Goal: Feedback & Contribution: Leave review/rating

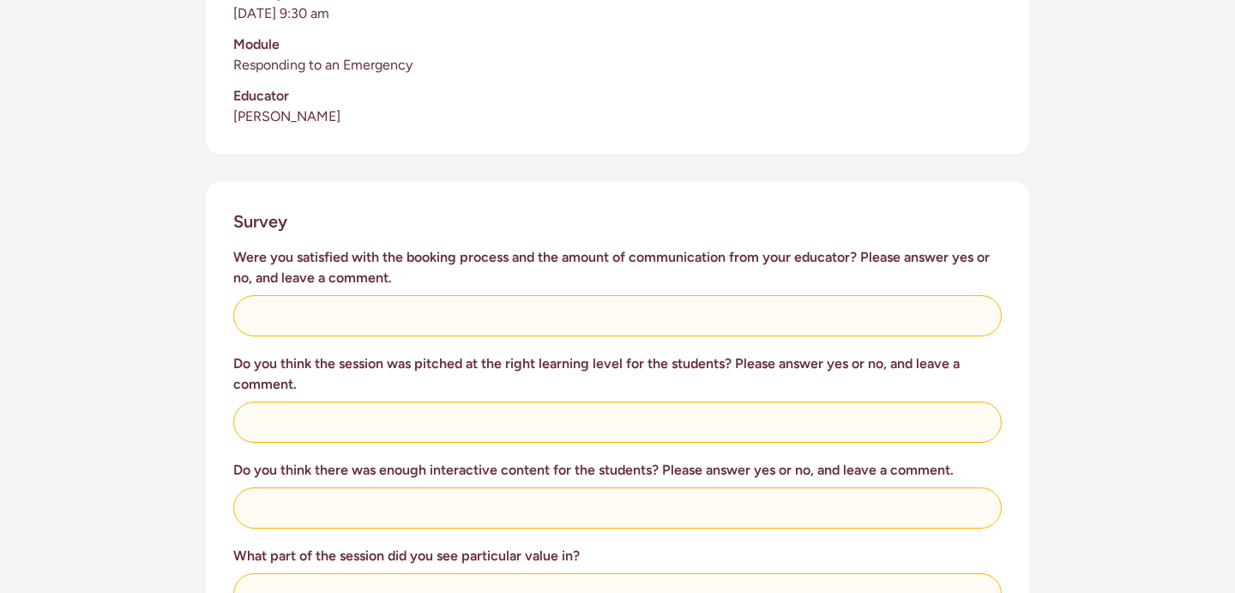
scroll to position [545, 0]
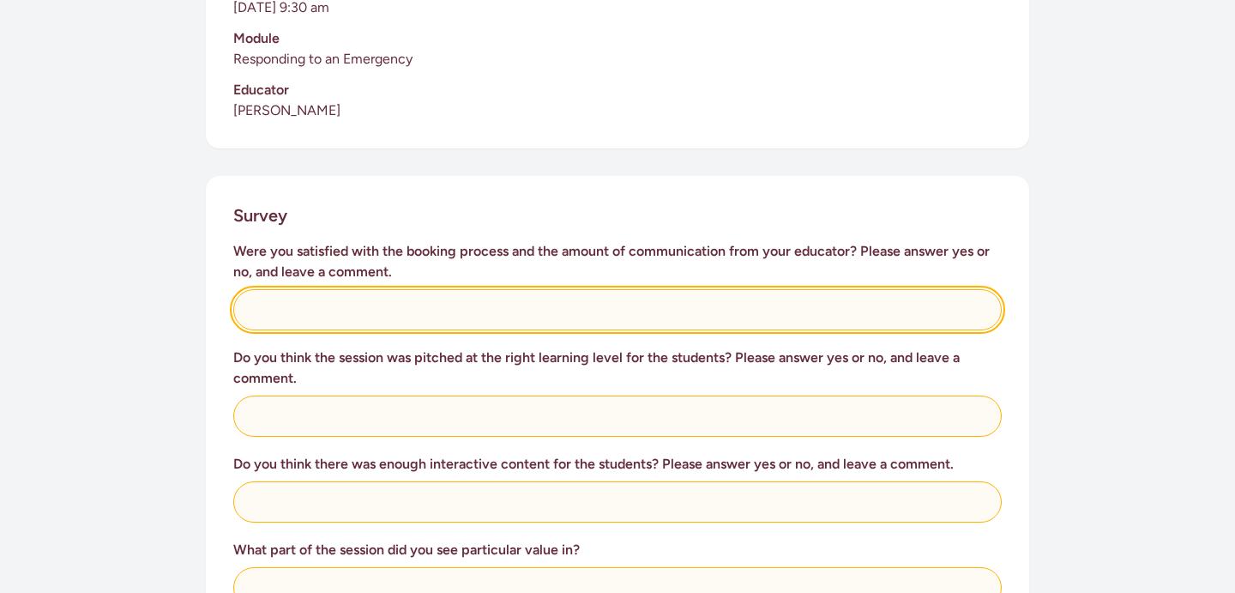
click at [423, 297] on input "text" at bounding box center [617, 309] width 769 height 41
type input "Yes - no problems"
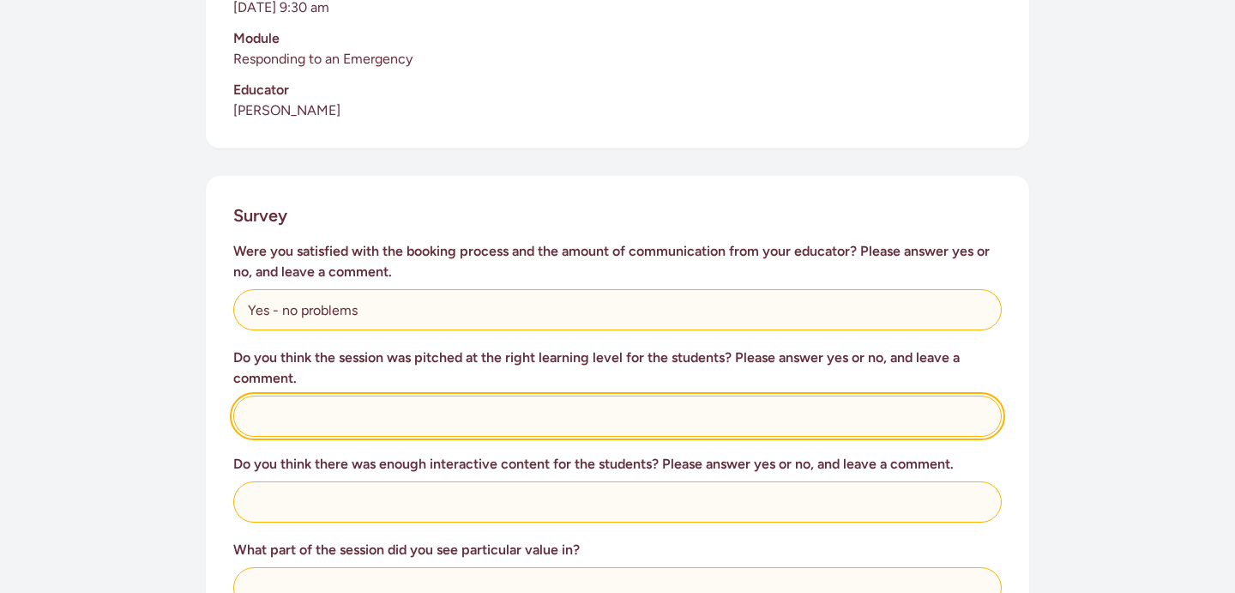
click at [425, 404] on input "text" at bounding box center [617, 415] width 769 height 41
type input "Yes, all new and informative information for our students"
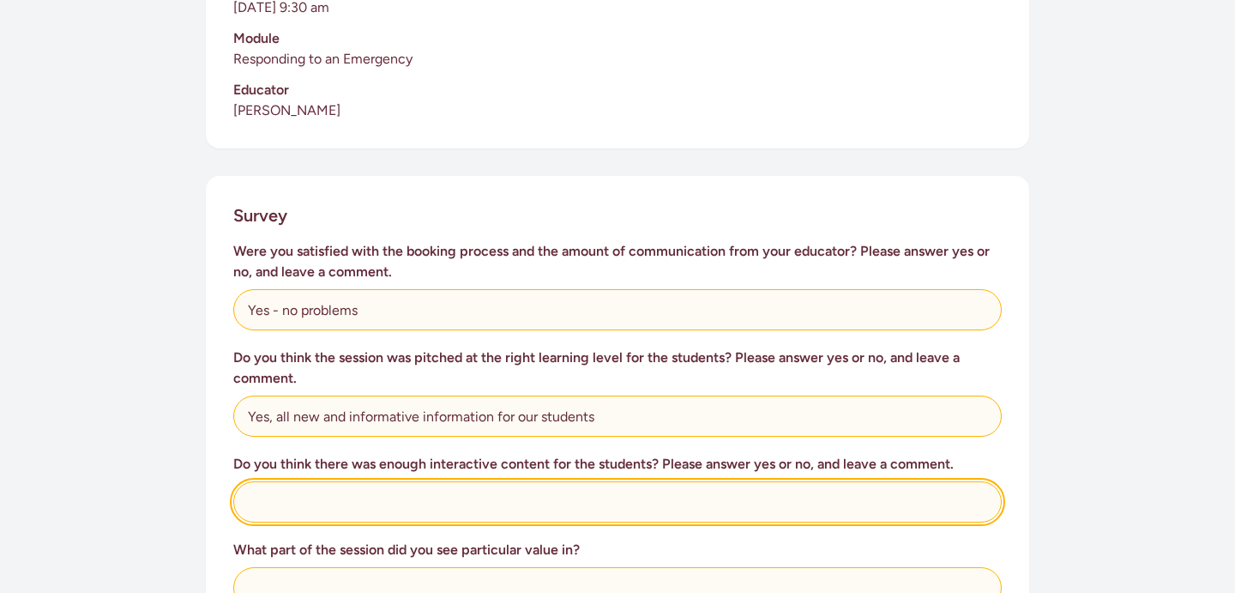
click at [311, 481] on input "text" at bounding box center [617, 501] width 769 height 41
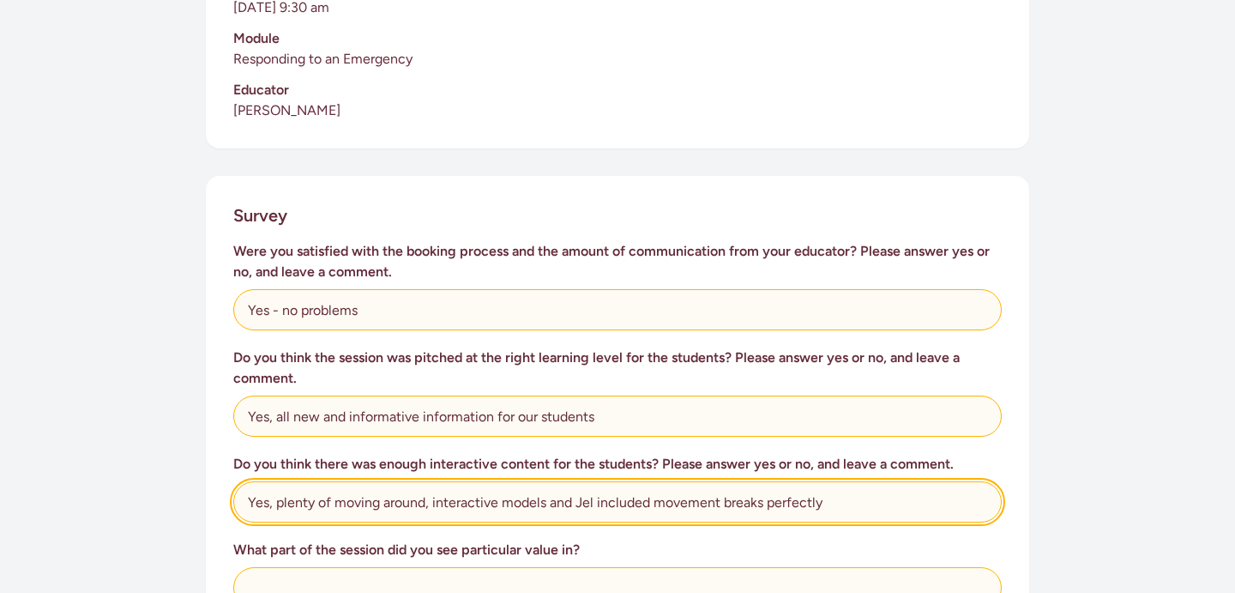
type input "Yes, plenty of moving around, interactive models and Jel included movement brea…"
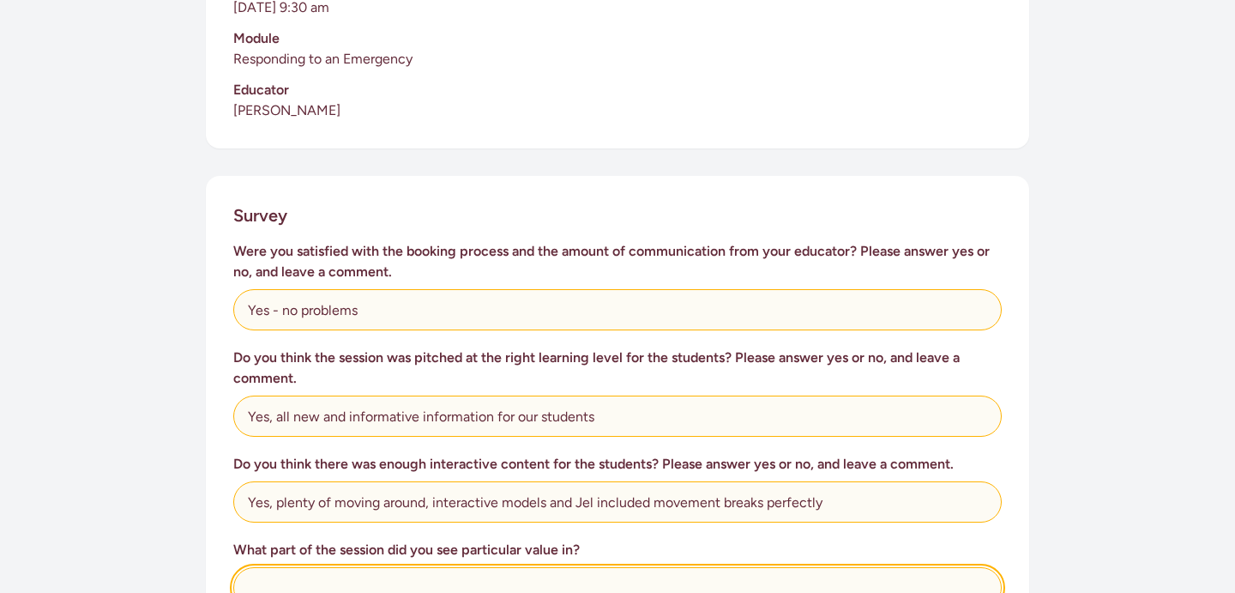
click at [405, 567] on input "text" at bounding box center [617, 587] width 769 height 41
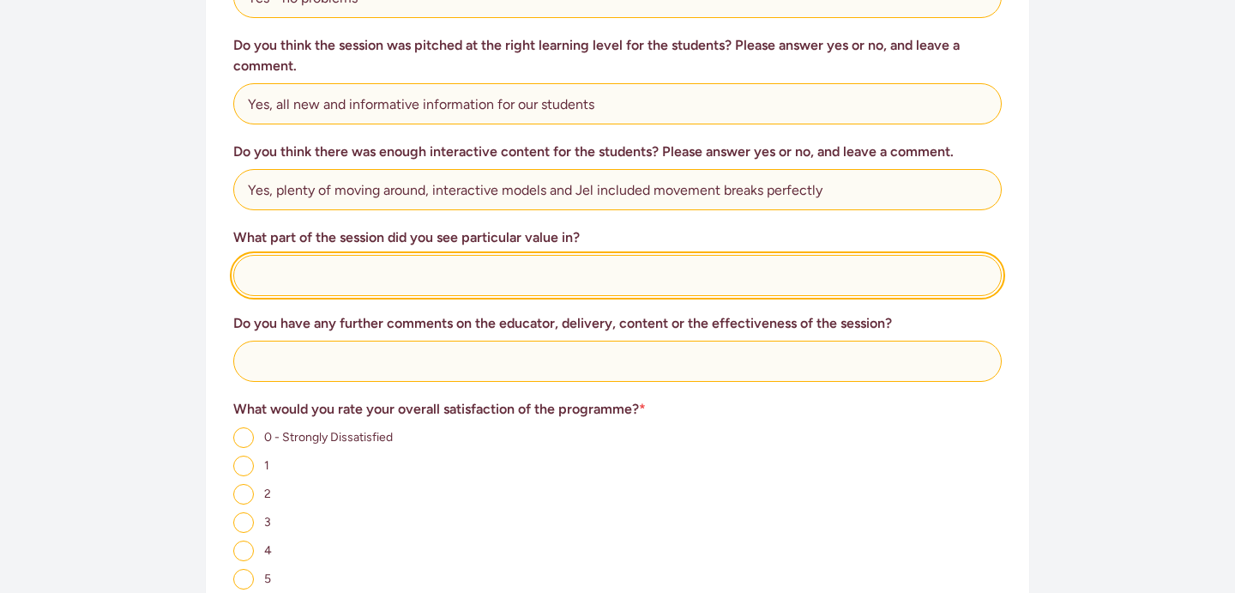
scroll to position [865, 0]
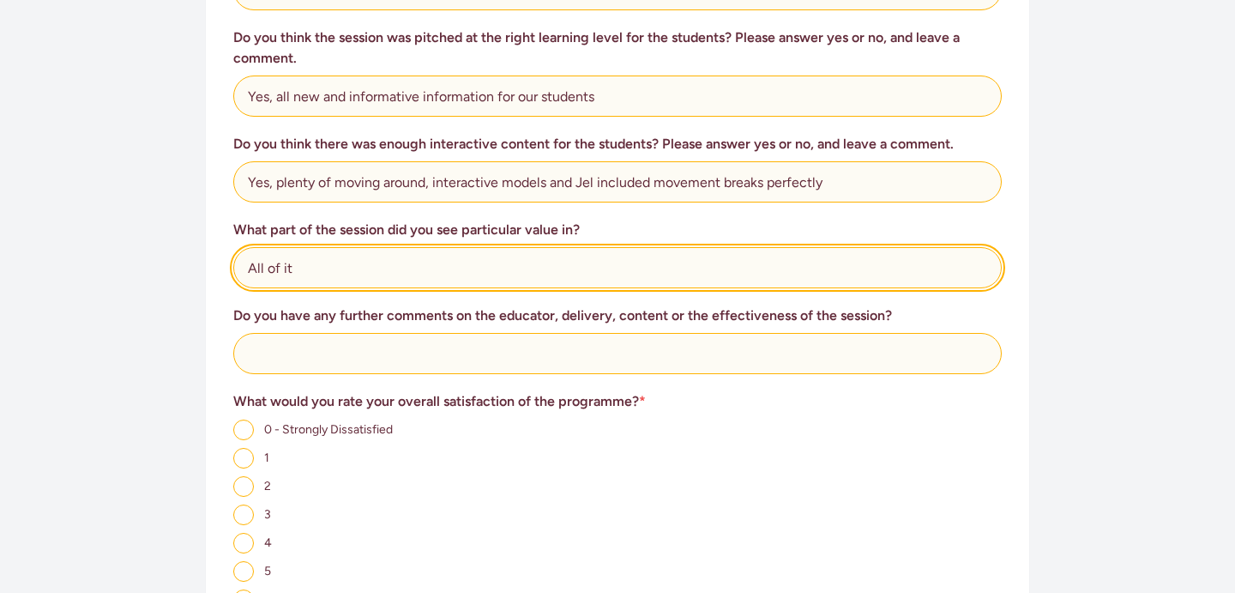
type input "All of it"
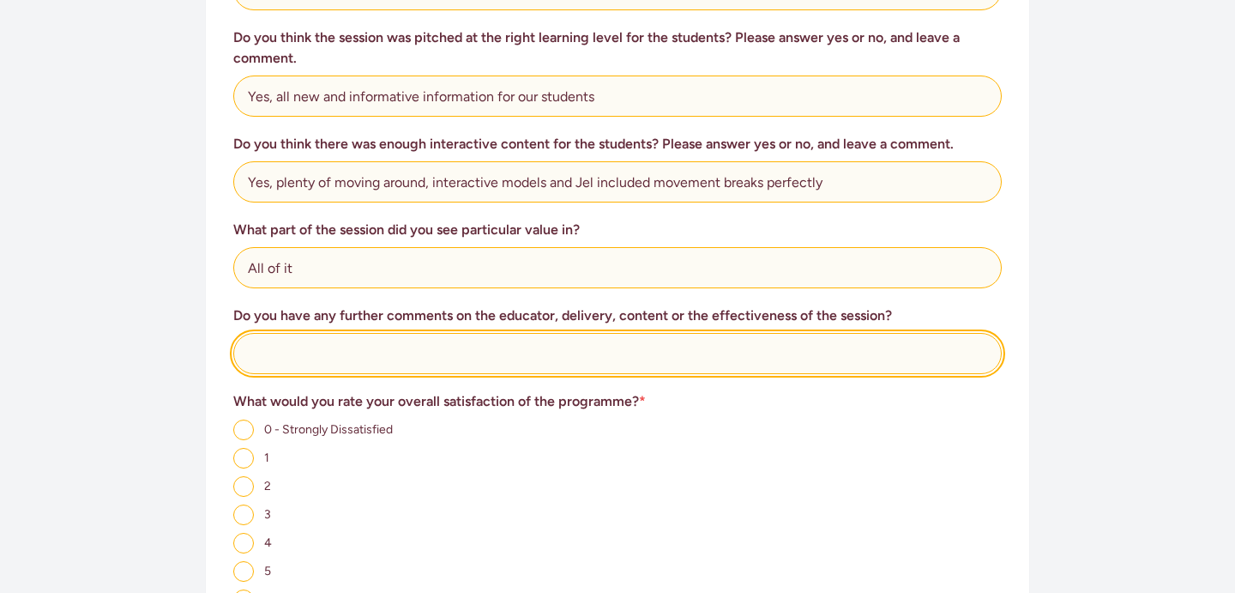
click at [352, 340] on input "text" at bounding box center [617, 353] width 769 height 41
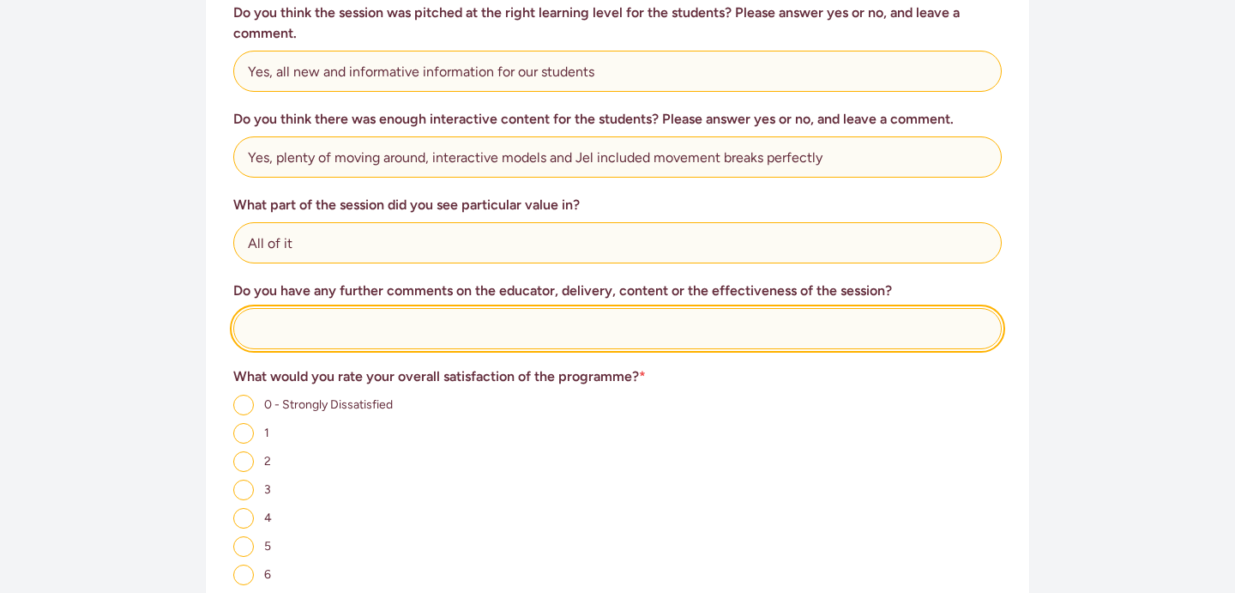
scroll to position [1131, 0]
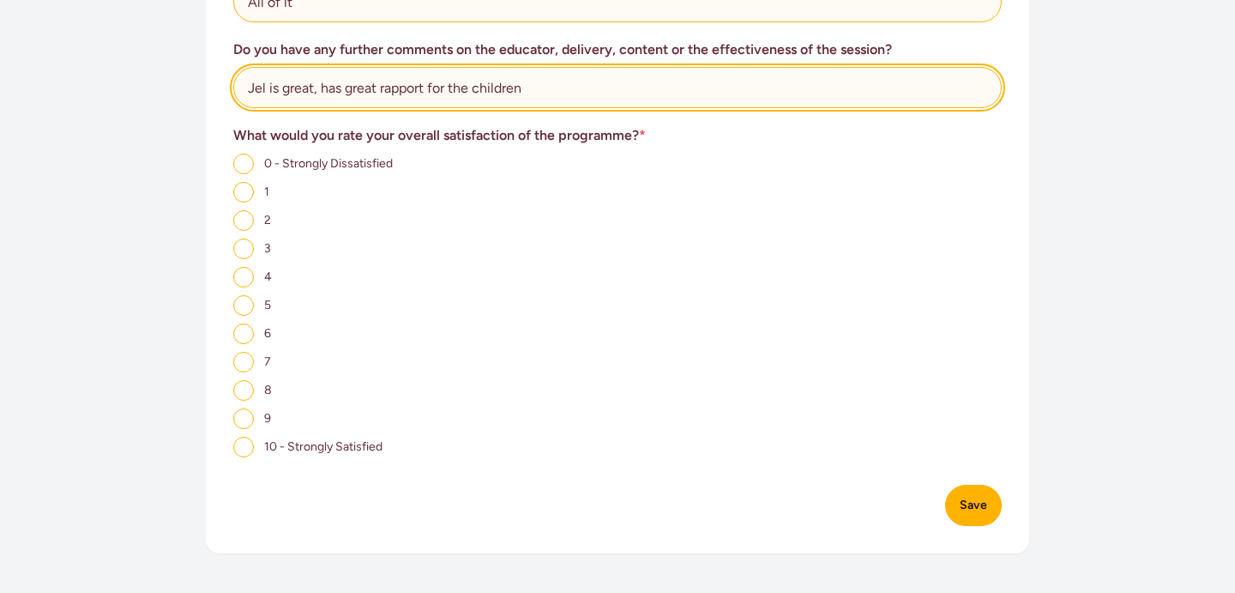
type input "Jel is great, has great rapport for the children"
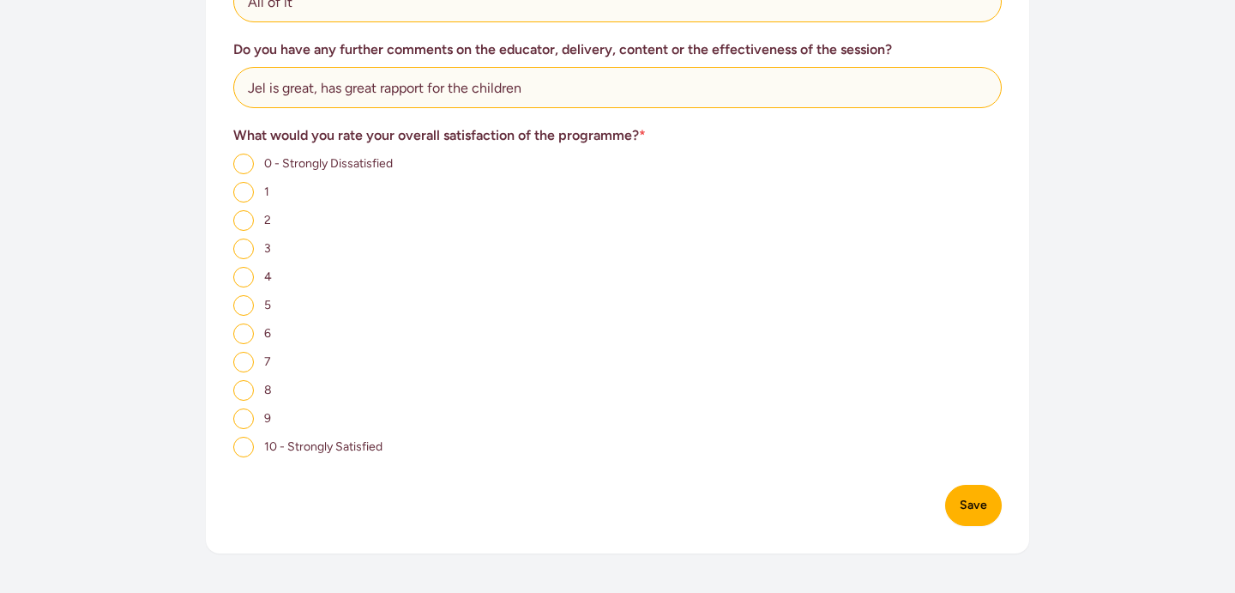
click at [238, 380] on input "8" at bounding box center [243, 390] width 21 height 21
radio input "true"
click at [250, 408] on input "9" at bounding box center [243, 418] width 21 height 21
radio input "true"
click at [965, 500] on button "Save" at bounding box center [973, 505] width 57 height 41
